Goal: Information Seeking & Learning: Learn about a topic

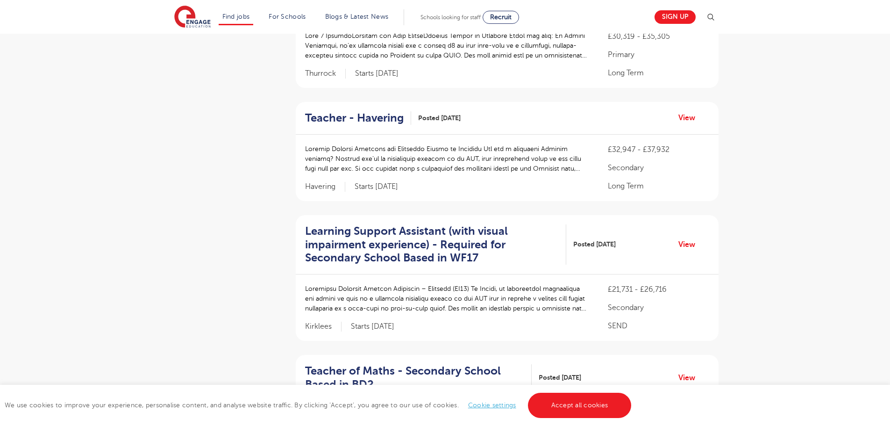
scroll to position [841, 0]
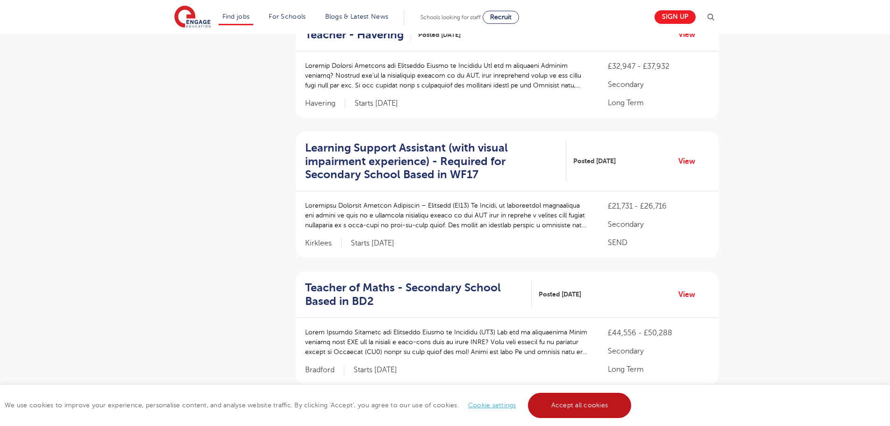
click at [589, 398] on link "Accept all cookies" at bounding box center [580, 404] width 104 height 25
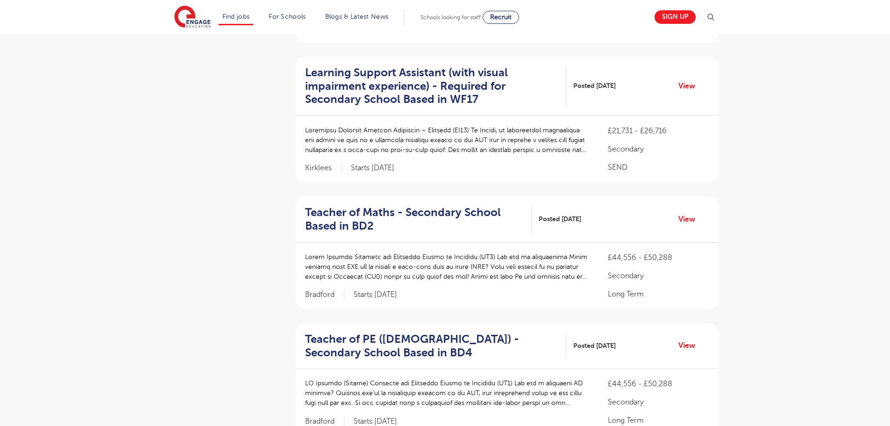
scroll to position [1028, 0]
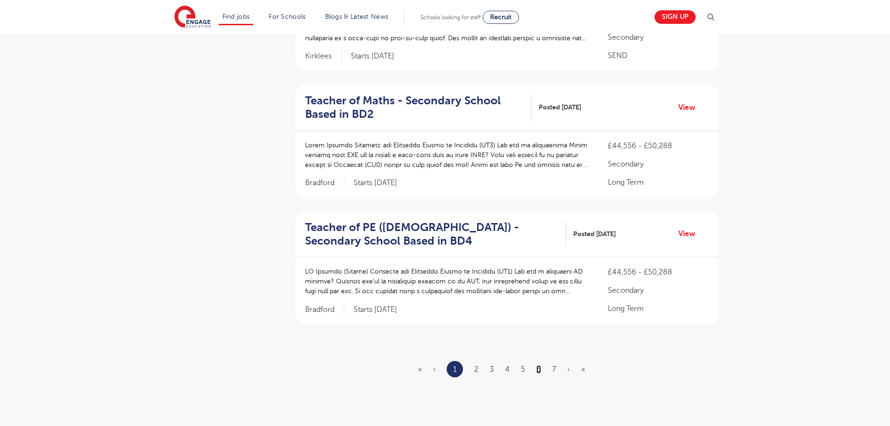
click at [536, 365] on link "6" at bounding box center [538, 369] width 5 height 8
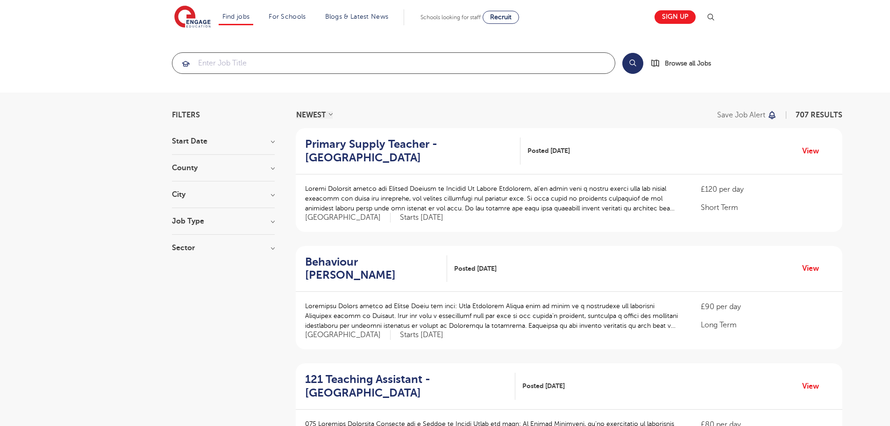
click at [355, 70] on input "search" at bounding box center [393, 63] width 442 height 21
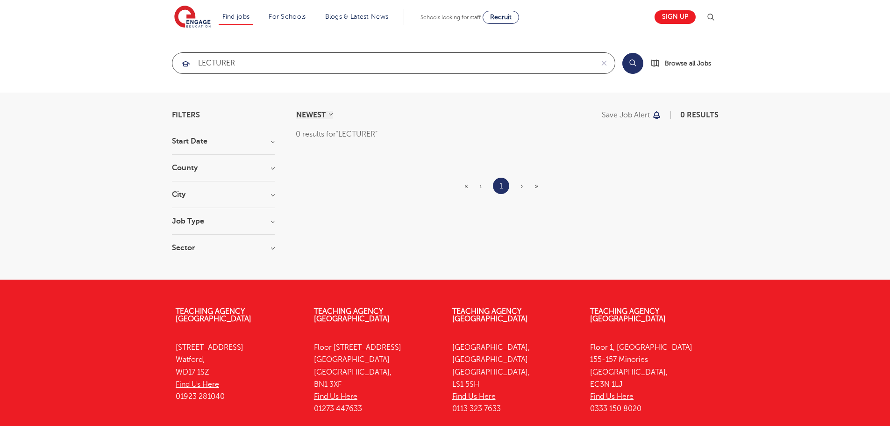
type input "LECTURER"
click button "Submit" at bounding box center [0, 0] width 0 height 0
